Goal: Task Accomplishment & Management: Complete application form

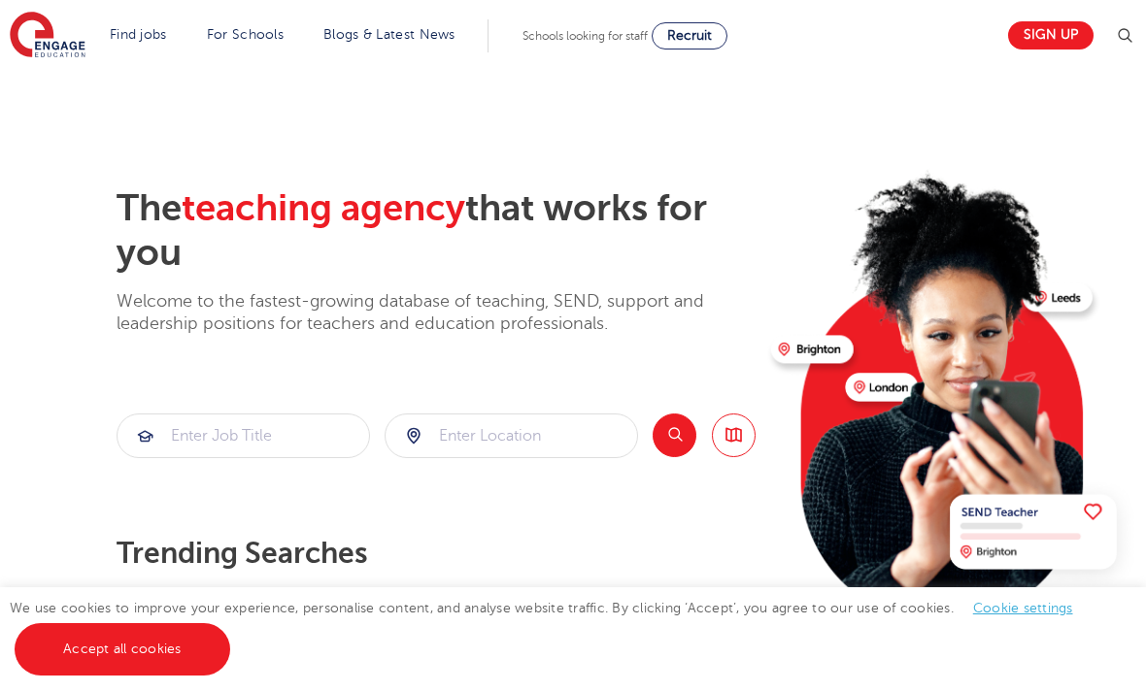
scroll to position [37, 0]
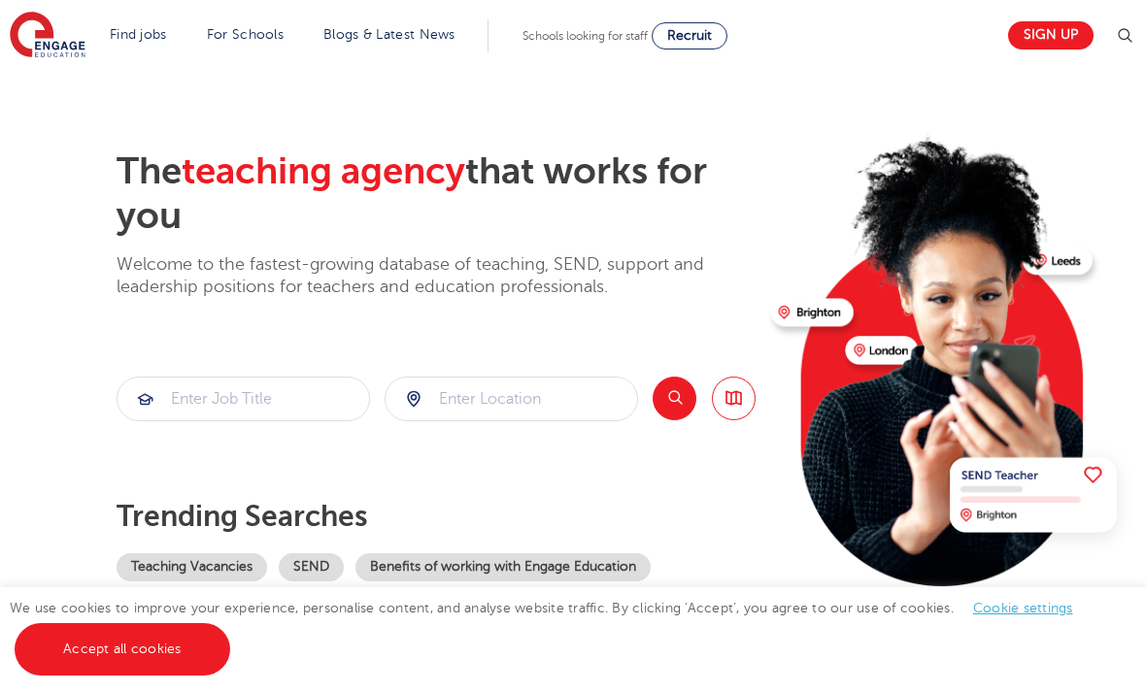
click at [0, 0] on img at bounding box center [0, 0] width 0 height 0
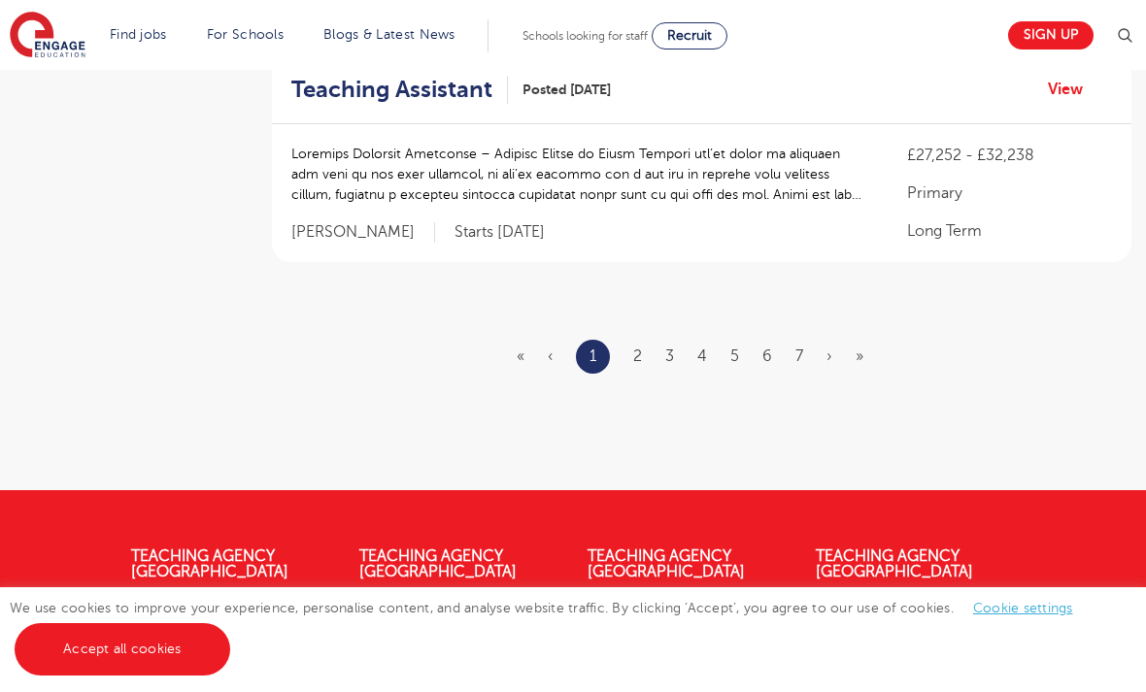
scroll to position [2452, 0]
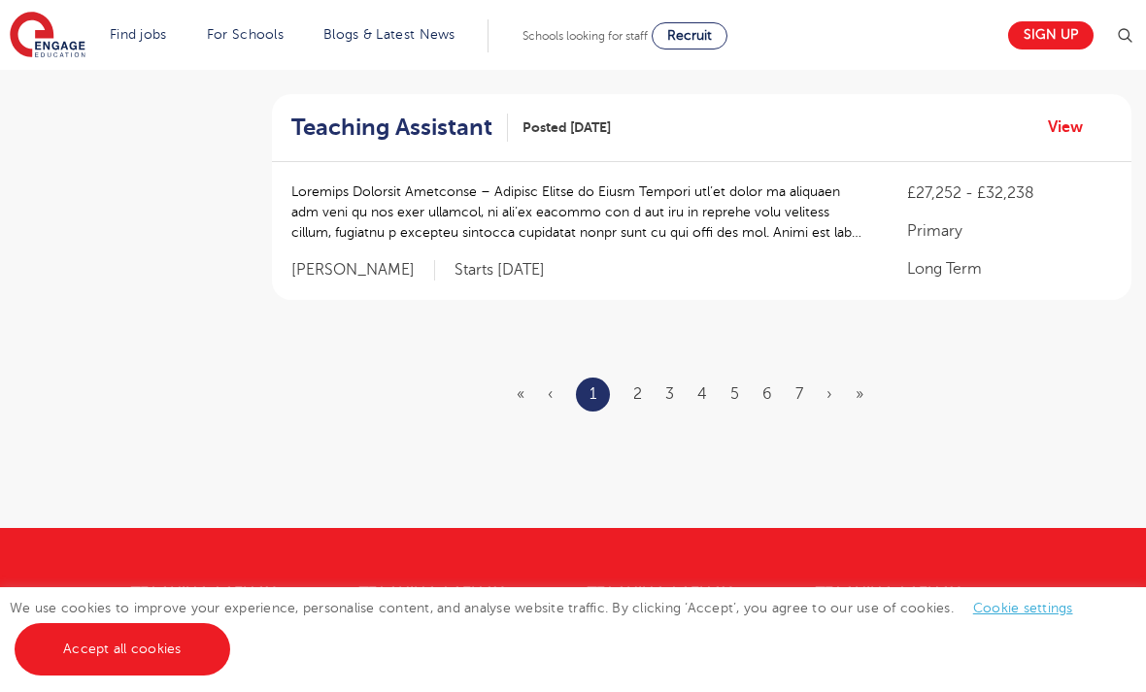
click at [640, 385] on link "2" at bounding box center [637, 393] width 9 height 17
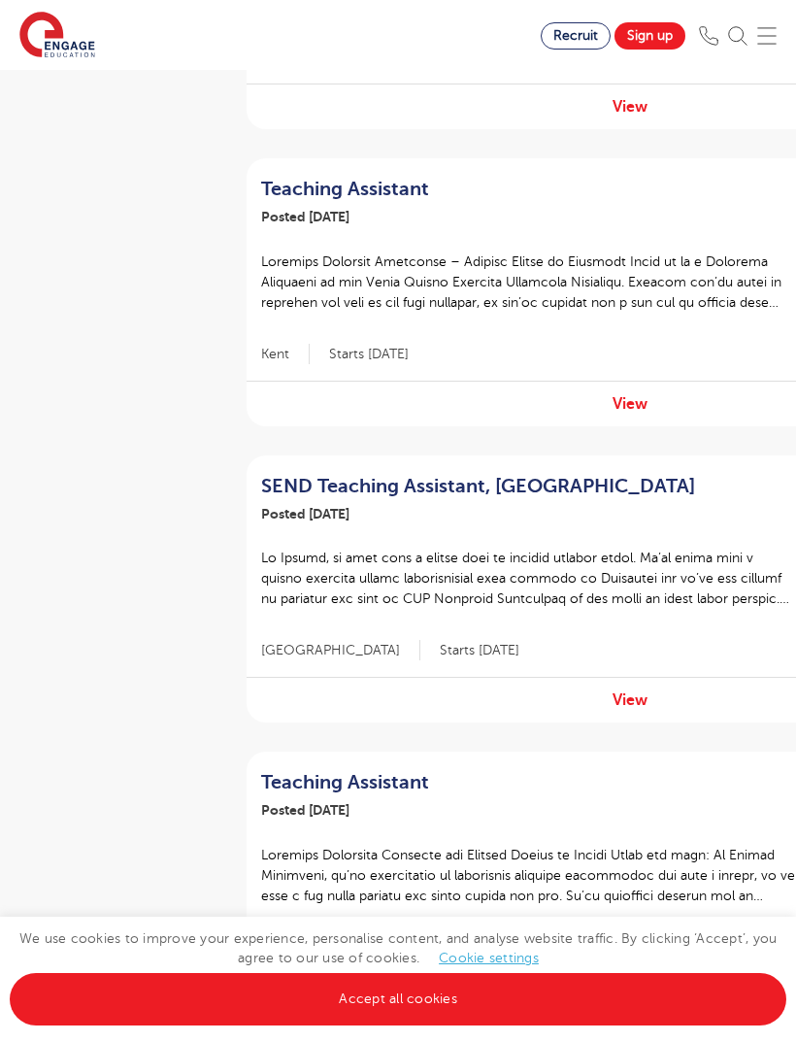
scroll to position [1330, 0]
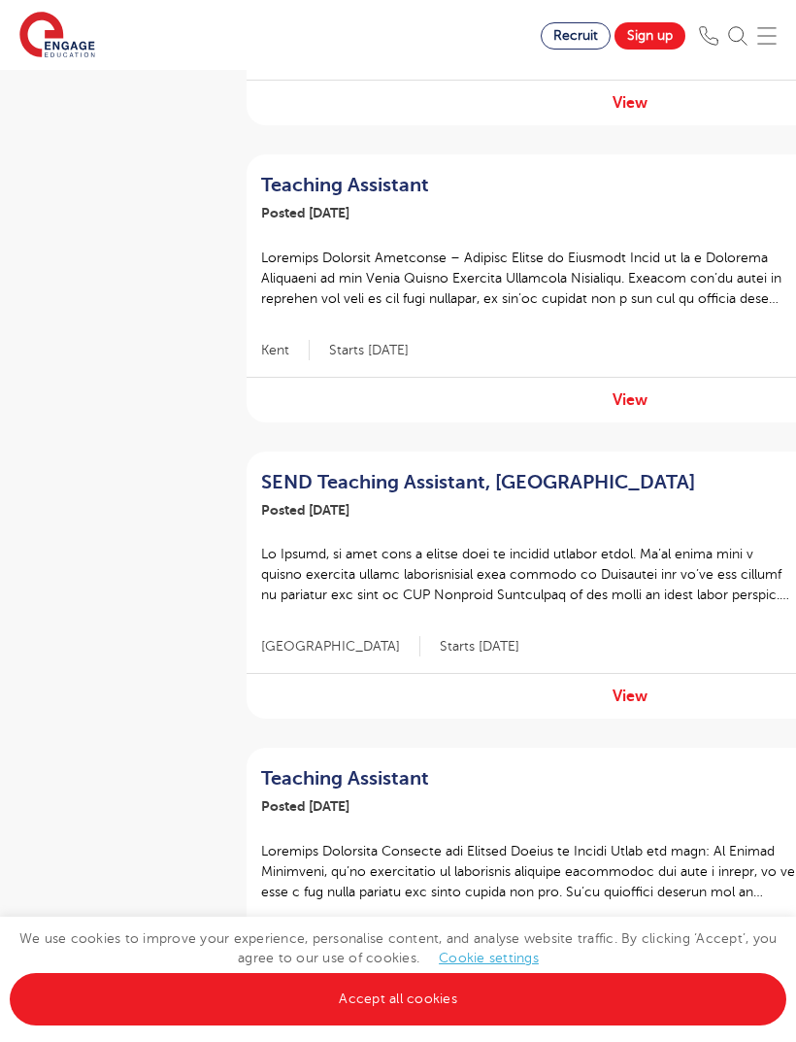
click at [395, 691] on link "Accept all cookies" at bounding box center [398, 999] width 777 height 52
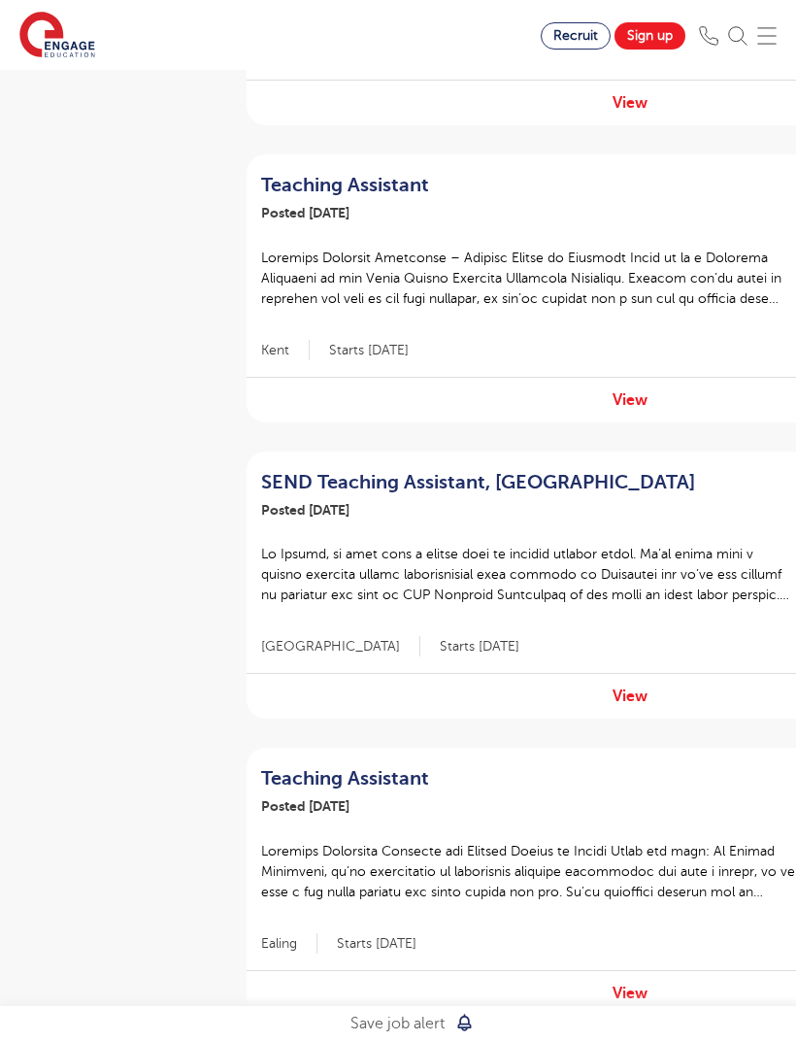
click at [631, 691] on link "View" at bounding box center [630, 695] width 35 height 17
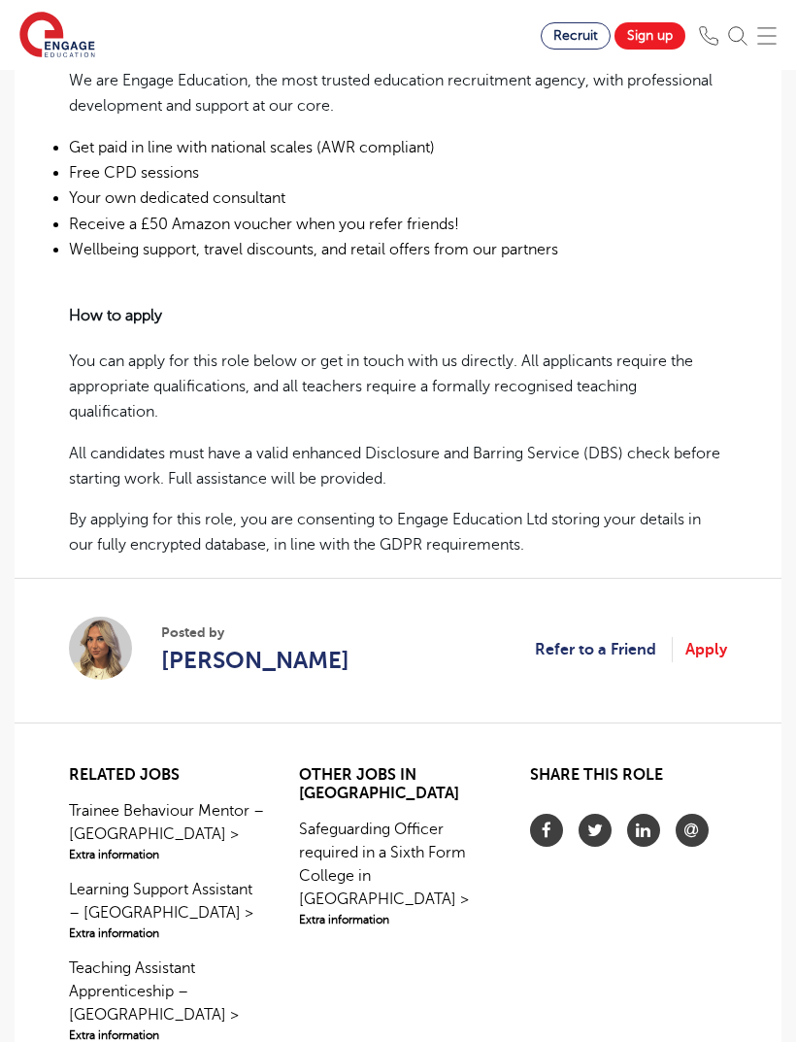
scroll to position [1291, 0]
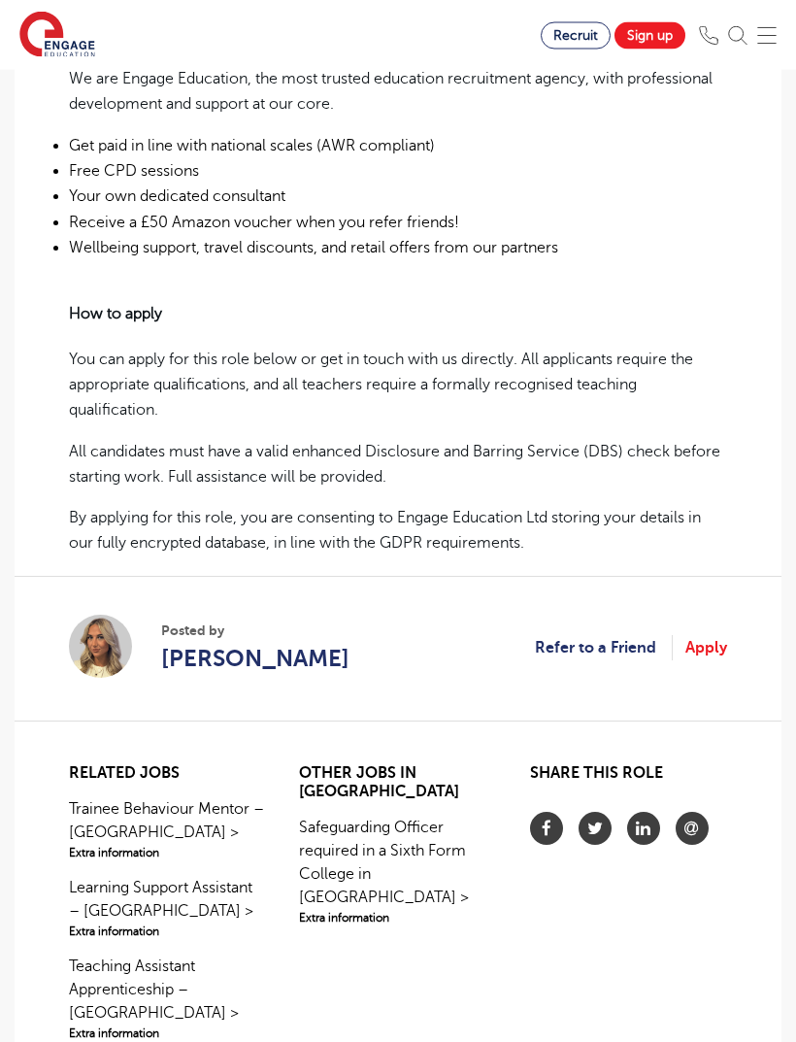
click at [703, 636] on link "Apply" at bounding box center [706, 648] width 42 height 25
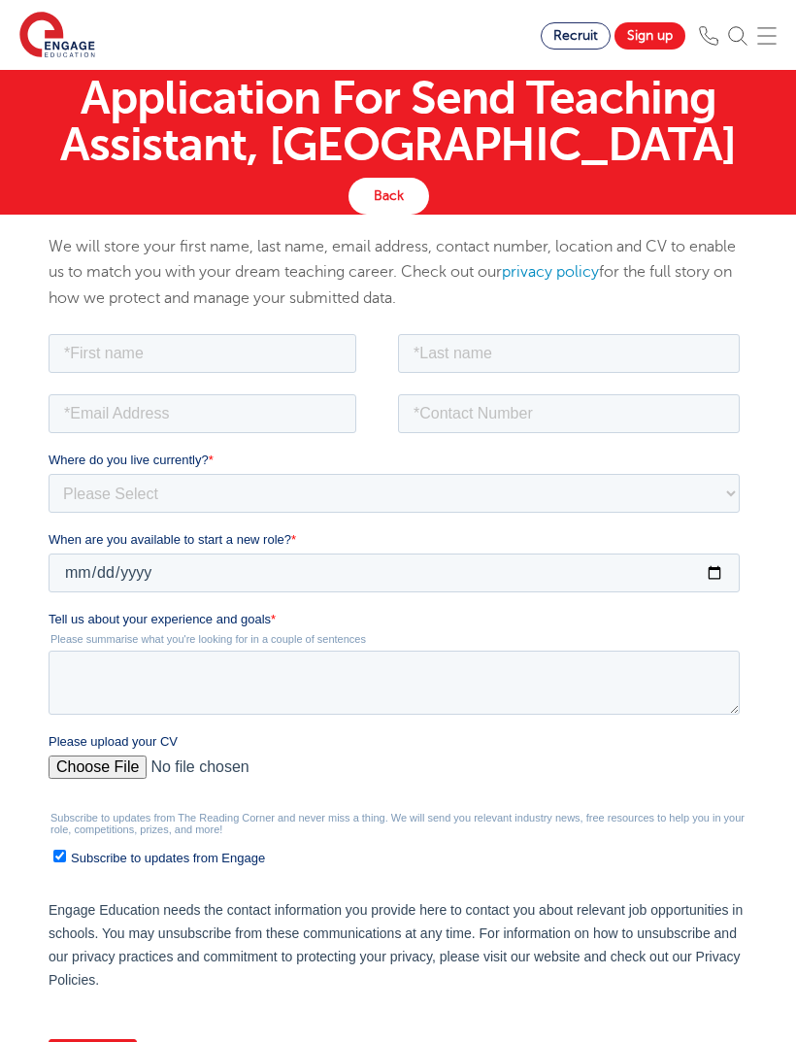
scroll to position [71, 0]
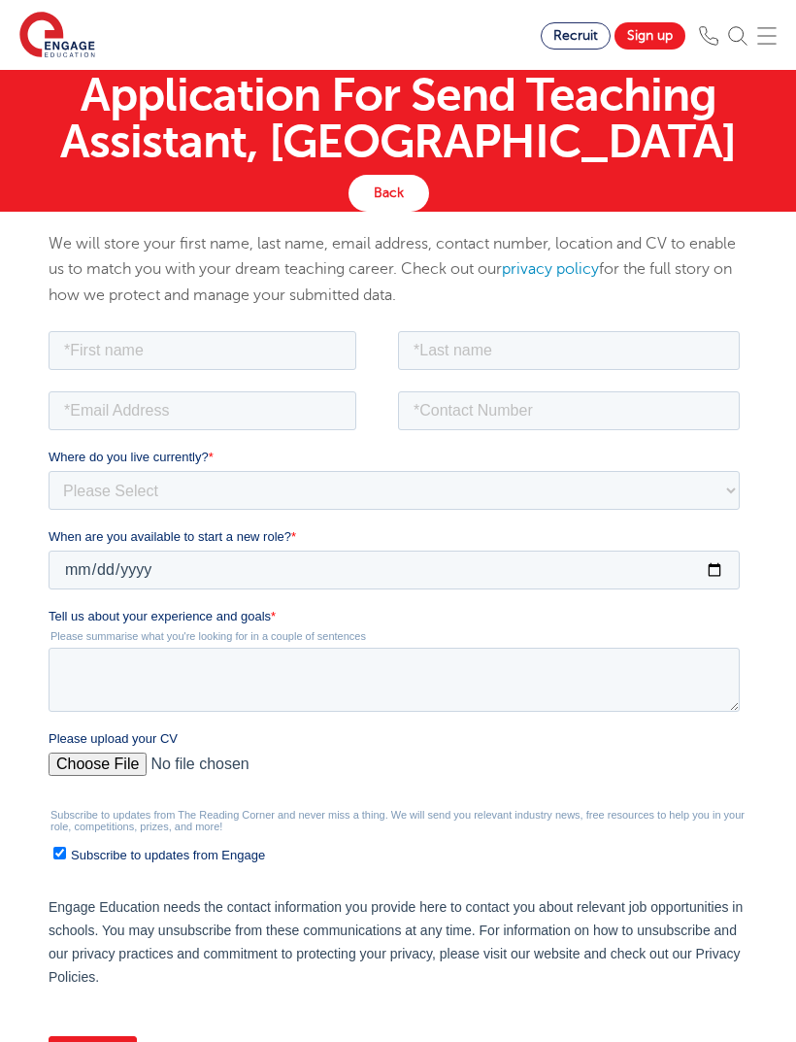
click at [93, 773] on input "Please upload your CV" at bounding box center [394, 770] width 691 height 39
type input "C:\fakepath\[PERSON_NAME]- cv 2025.1.pdf"
click at [273, 356] on input "text" at bounding box center [203, 349] width 308 height 39
type input "Alexcia"
click at [634, 365] on input "text" at bounding box center [569, 349] width 342 height 39
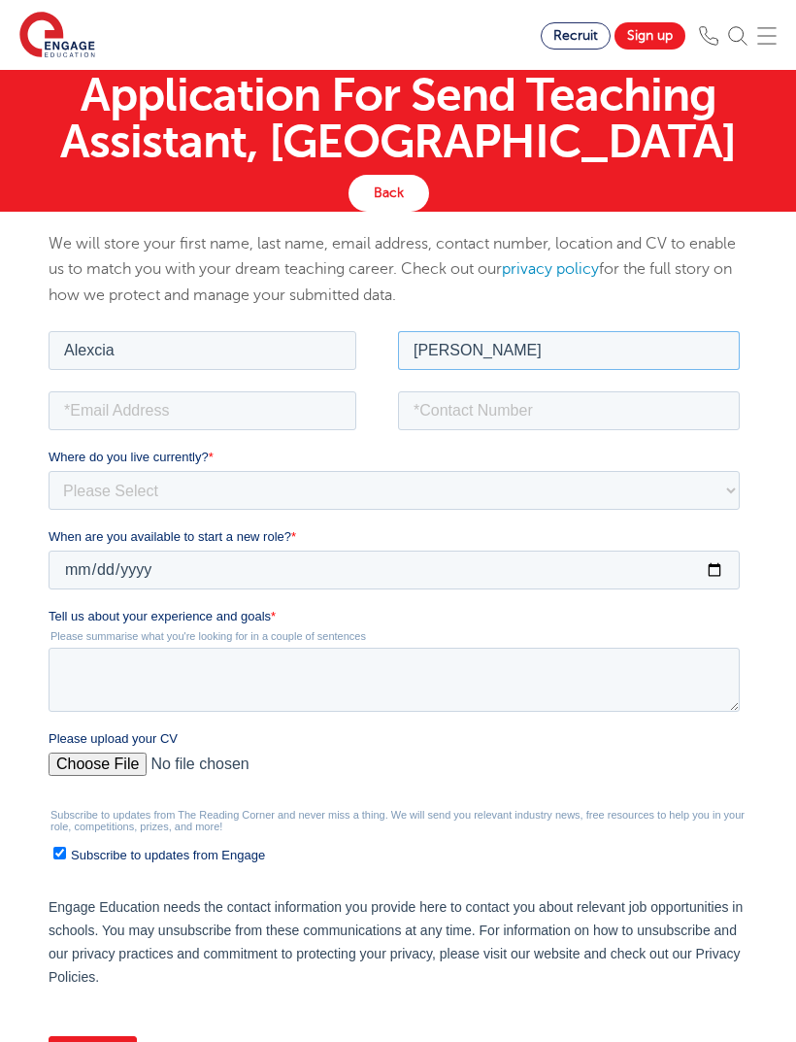
type input "[PERSON_NAME]"
click at [82, 426] on input "email" at bounding box center [203, 409] width 308 height 39
type input "[EMAIL_ADDRESS][DOMAIN_NAME]"
click at [657, 420] on input "tel" at bounding box center [569, 409] width 342 height 39
type input "07444376232"
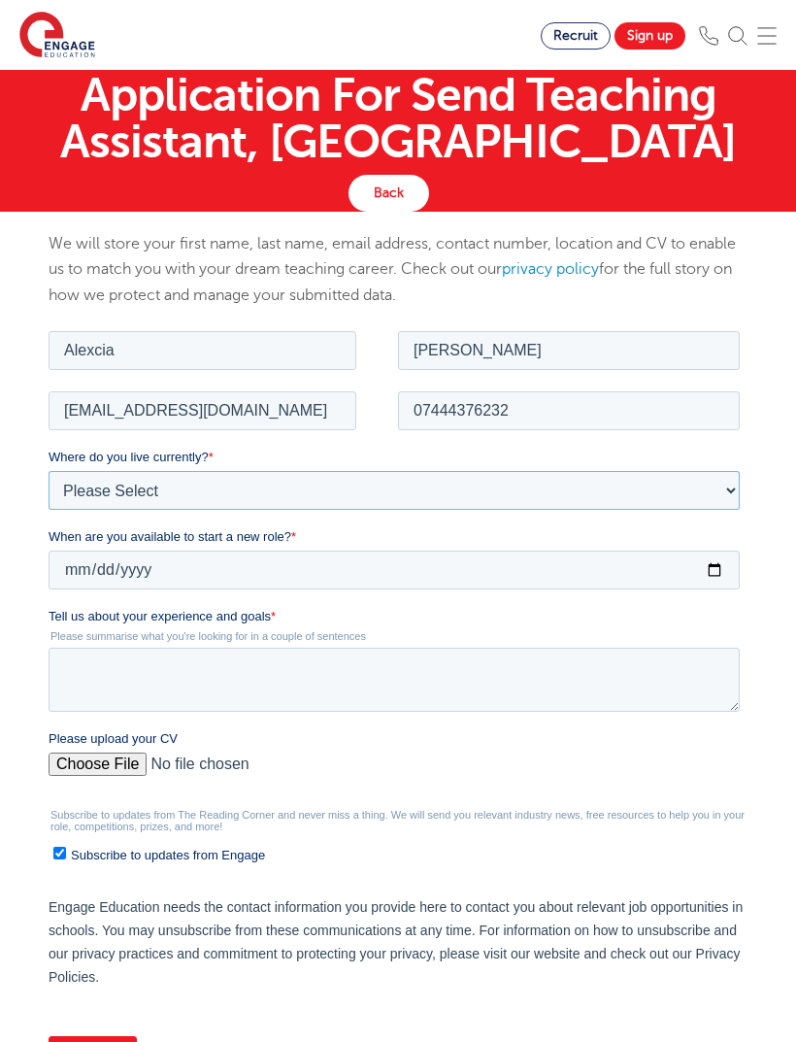
click at [648, 474] on select "Please Select [GEOGRAPHIC_DATA] [GEOGRAPHIC_DATA] [GEOGRAPHIC_DATA] [GEOGRAPHIC…" at bounding box center [394, 489] width 691 height 39
select select "UK"
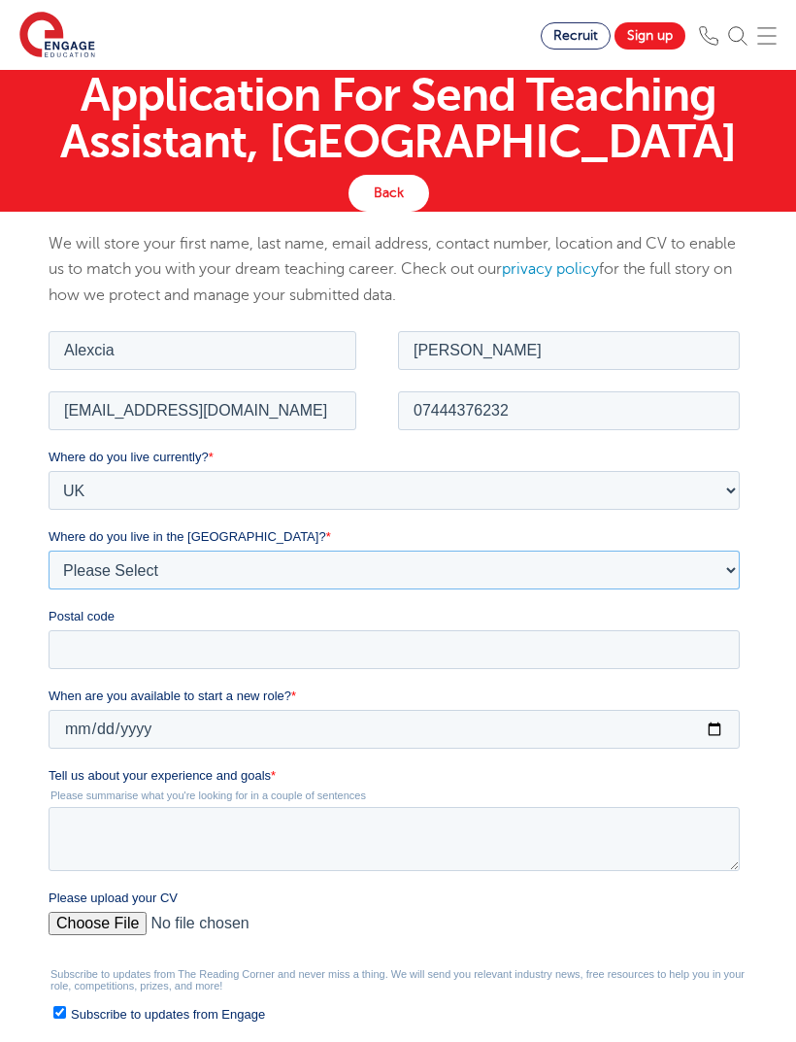
click at [564, 566] on select "Please Select Overseas [GEOGRAPHIC_DATA] [GEOGRAPHIC_DATA] [GEOGRAPHIC_DATA] [G…" at bounding box center [394, 568] width 691 height 39
select select "[GEOGRAPHIC_DATA]"
click at [513, 660] on input "Postal code" at bounding box center [394, 648] width 691 height 39
type input "SE18 5lj"
click at [540, 729] on input "When are you available to start a new role? *" at bounding box center [394, 728] width 691 height 39
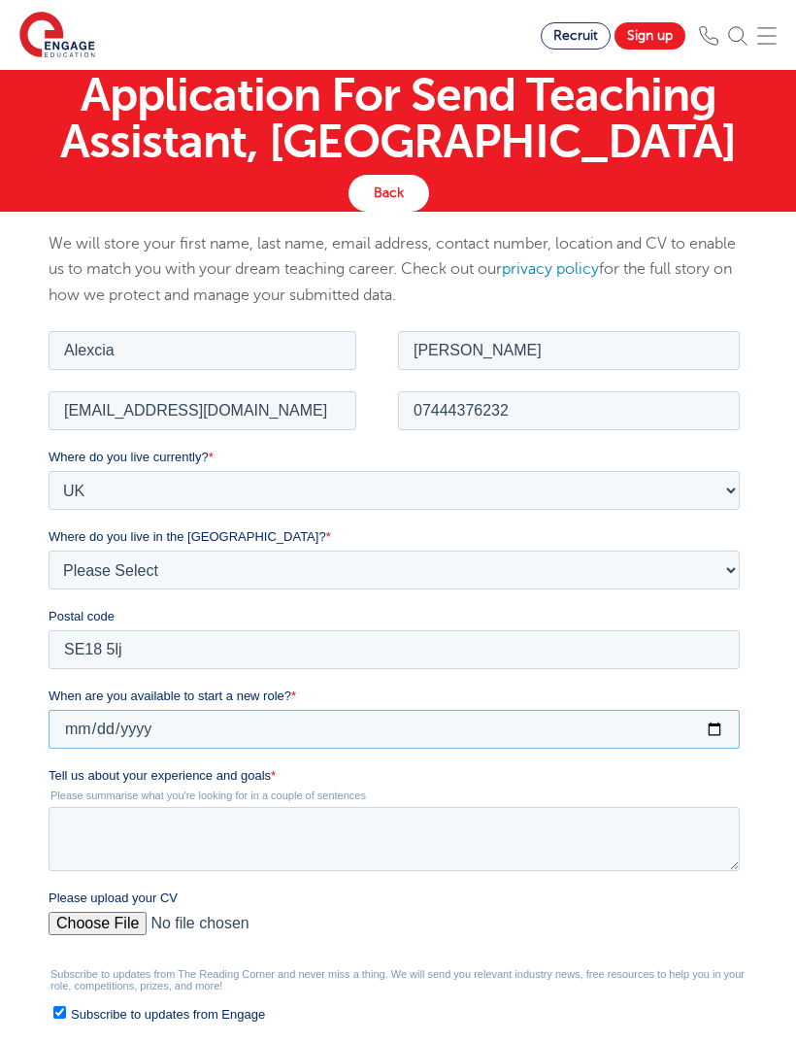
scroll to position [411, 0]
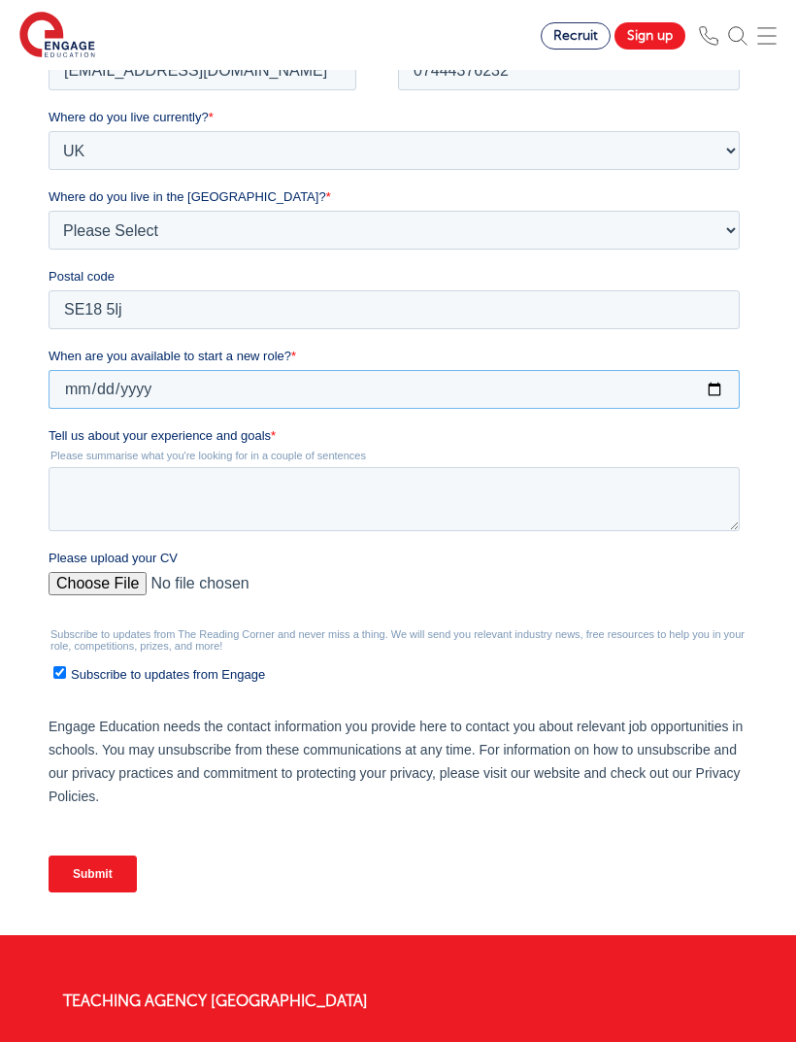
type input "[DATE]"
click at [580, 517] on textarea "Tell us about your experience and goals *" at bounding box center [394, 499] width 691 height 64
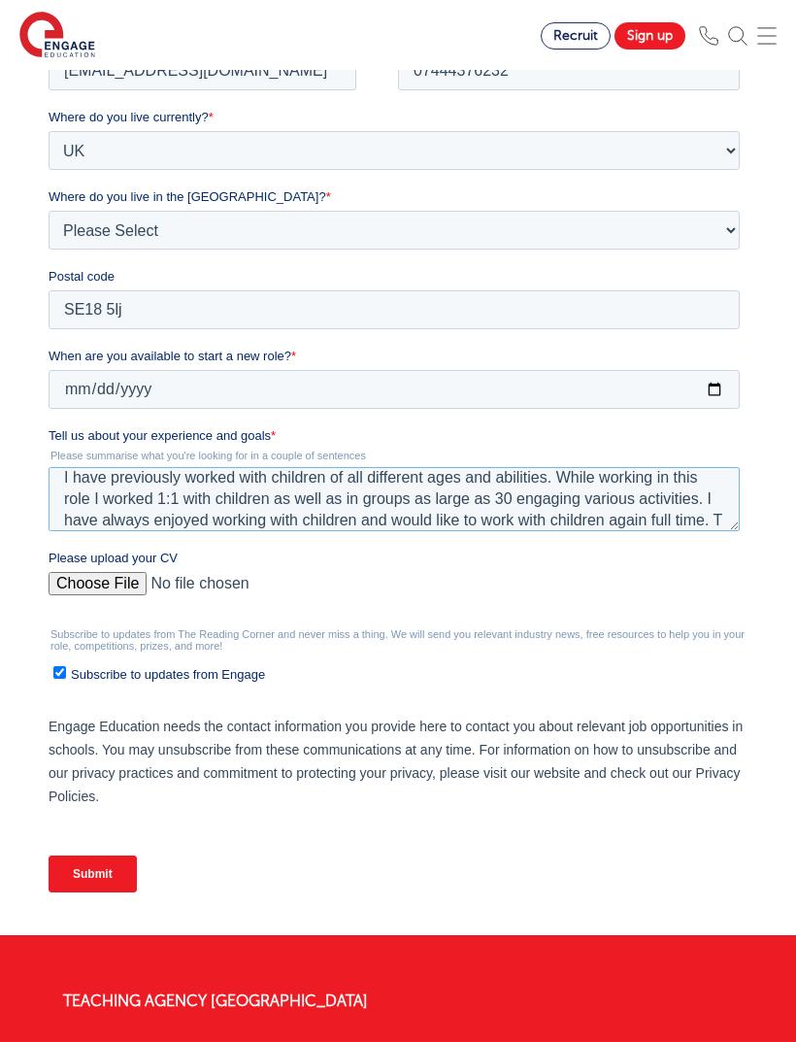
scroll to position [43, 0]
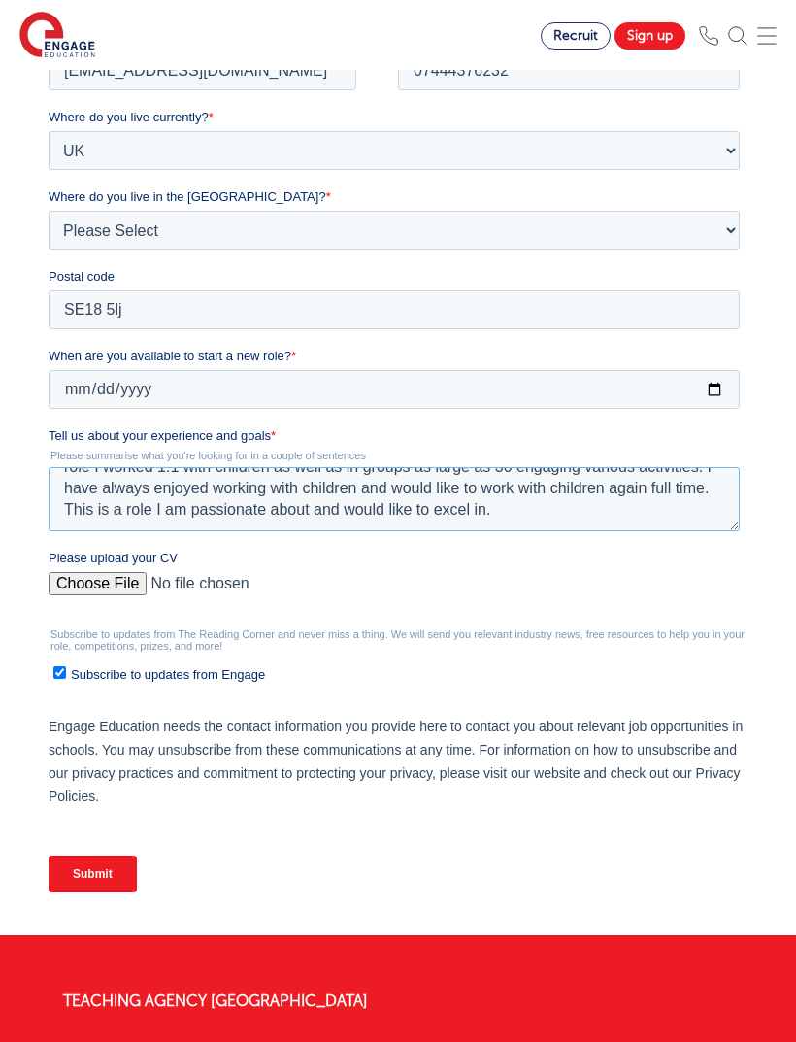
click at [416, 504] on textarea "I have previously worked with children of all different ages and abilities. Whi…" at bounding box center [394, 499] width 691 height 64
click at [415, 504] on textarea "I have previously worked with children of all different ages and abilities. Whi…" at bounding box center [394, 499] width 691 height 64
click at [429, 492] on textarea "I have previously worked with children of all different ages and abilities. Whi…" at bounding box center [394, 499] width 691 height 64
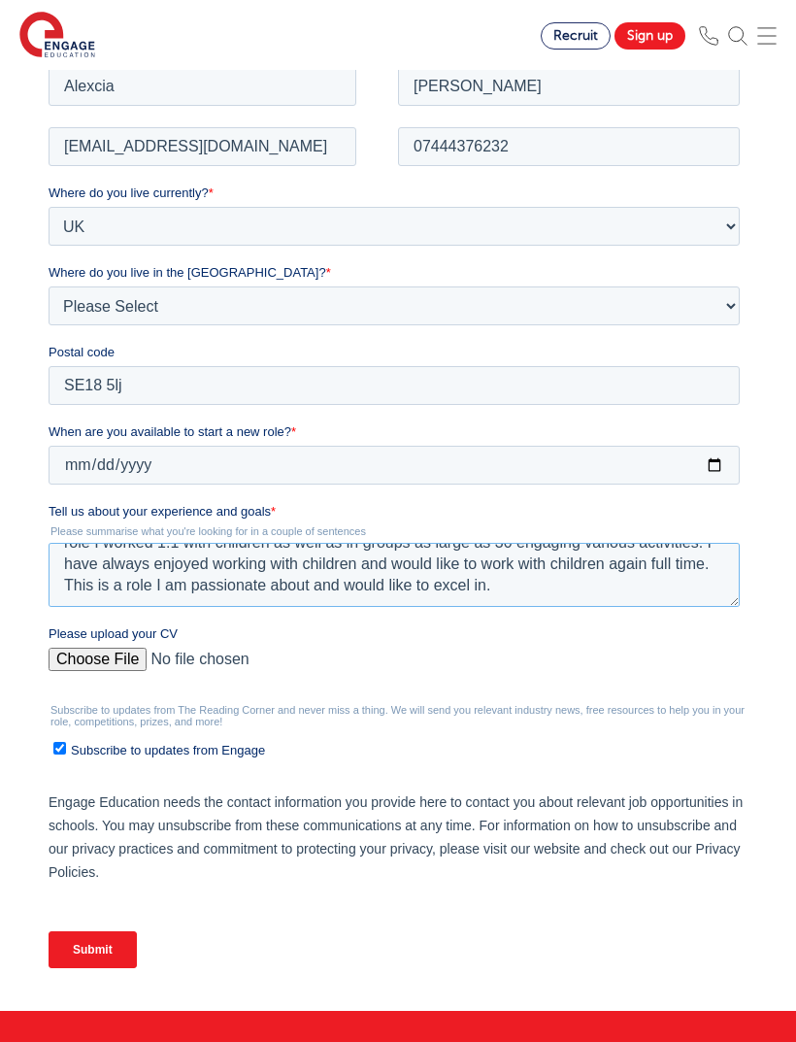
scroll to position [326, 0]
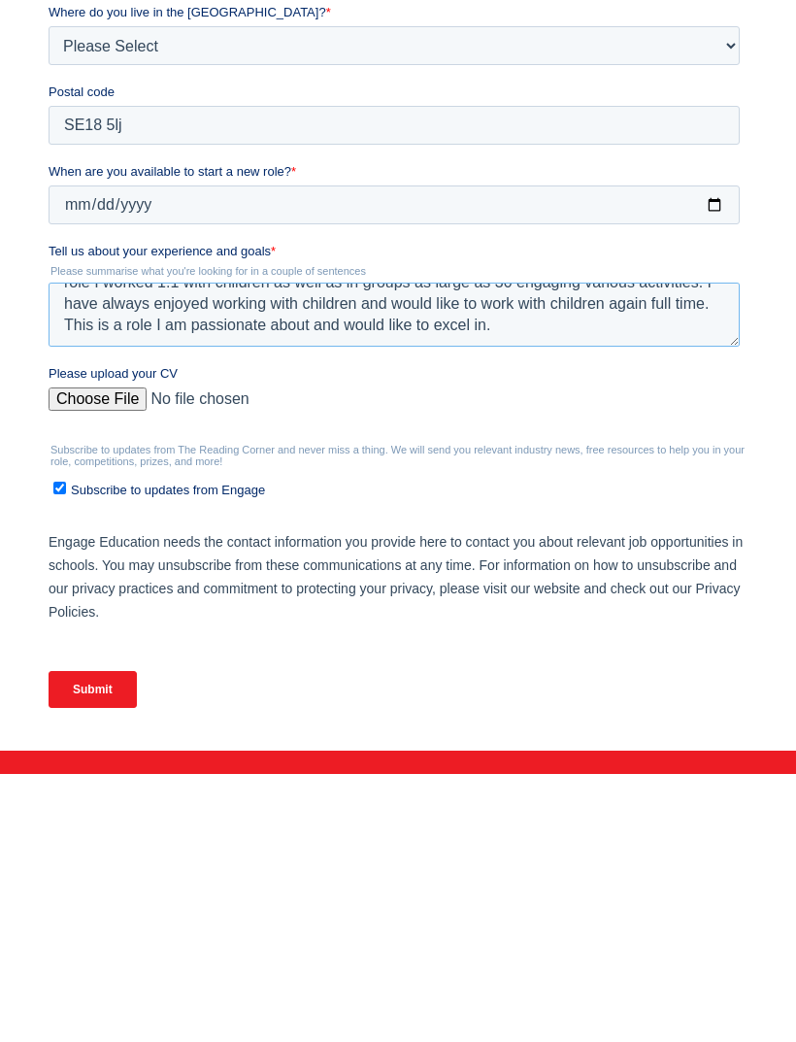
type textarea "I have previously worked with children of all different ages and abilities. Whi…"
click at [62, 495] on input "Subscribe to updates from Engage" at bounding box center [59, 488] width 13 height 13
checkbox input "false"
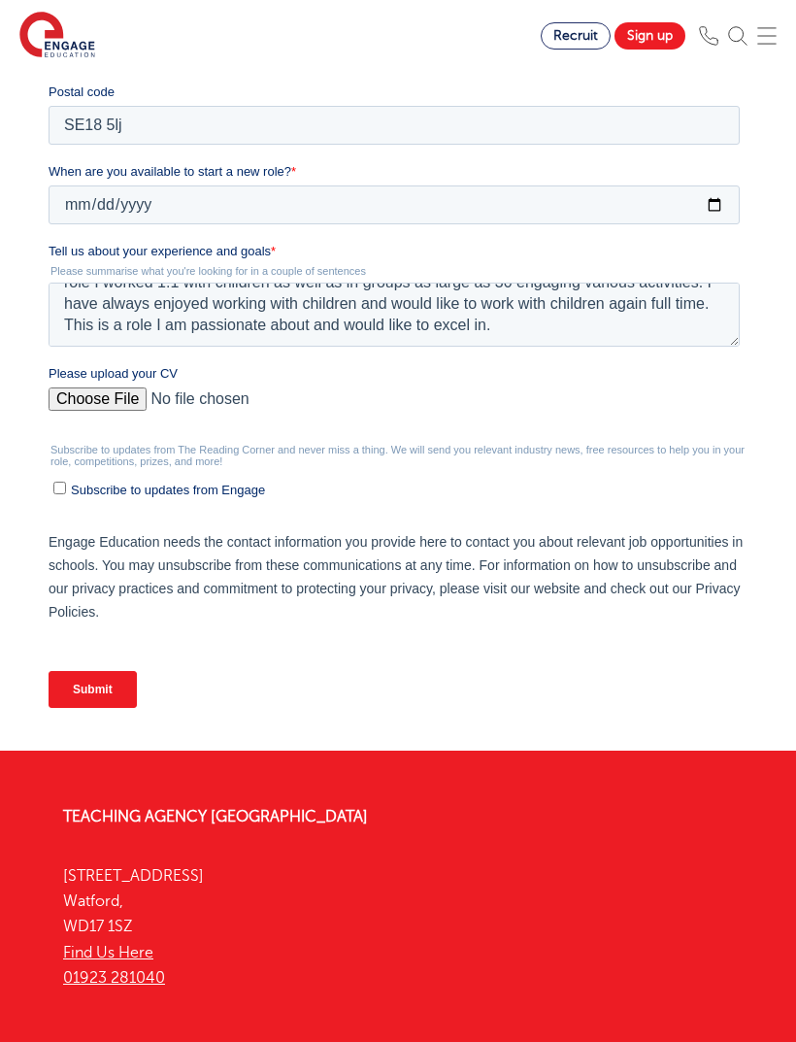
click at [92, 708] on input "Submit" at bounding box center [93, 689] width 88 height 37
